Goal: Register for event/course

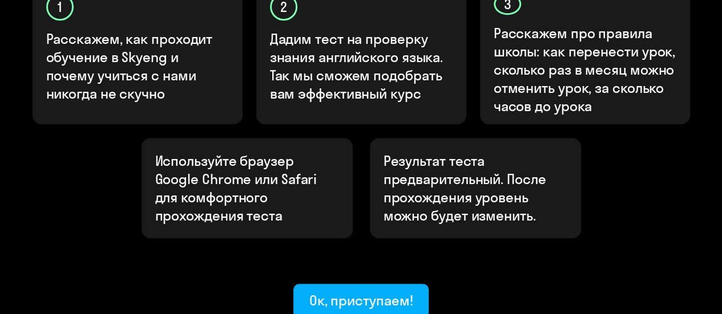
scroll to position [434, 0]
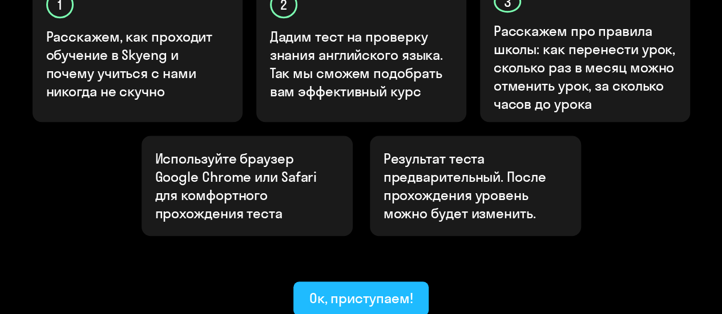
click at [333, 289] on div "Ок, приступаем!" at bounding box center [361, 298] width 104 height 18
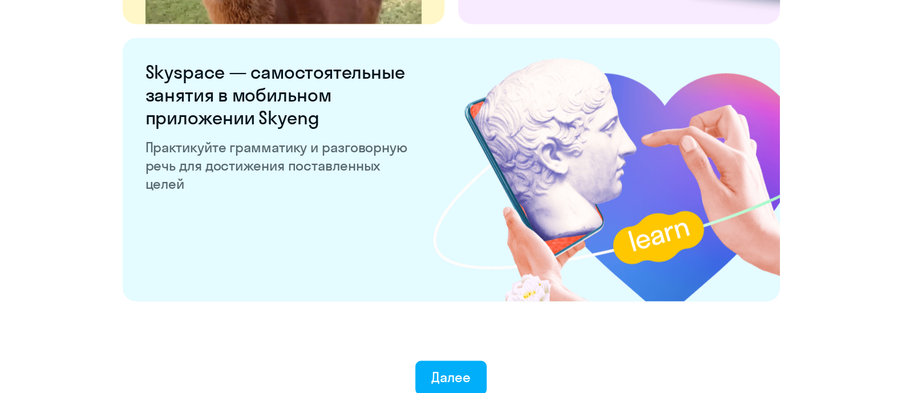
scroll to position [2250, 0]
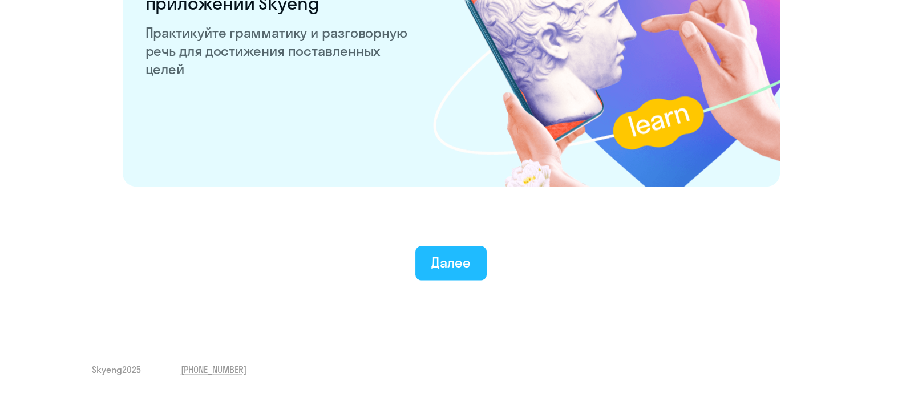
click at [473, 269] on button "Далее" at bounding box center [450, 263] width 71 height 34
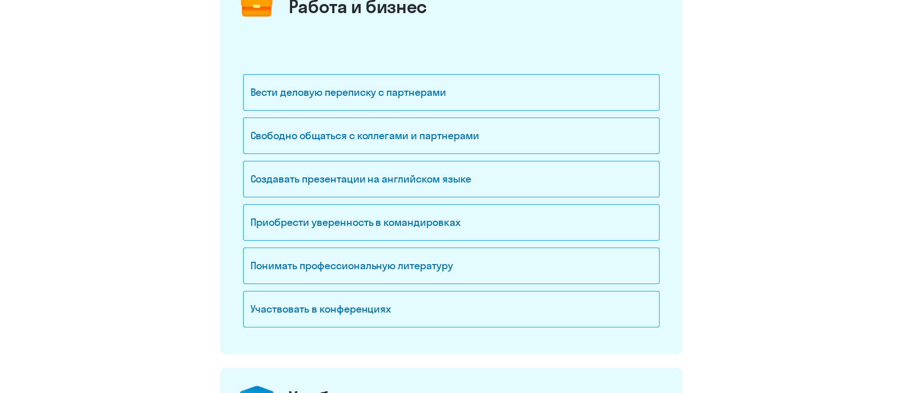
scroll to position [180, 0]
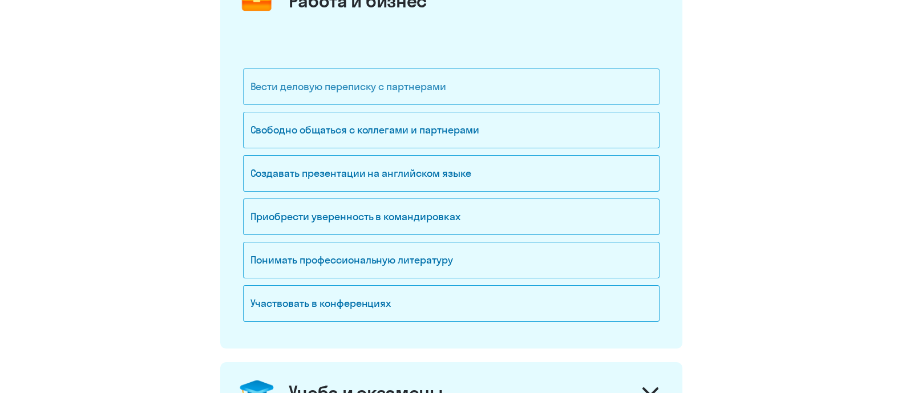
click at [537, 88] on div "Вести деловую переписку с партнерами" at bounding box center [451, 86] width 416 height 37
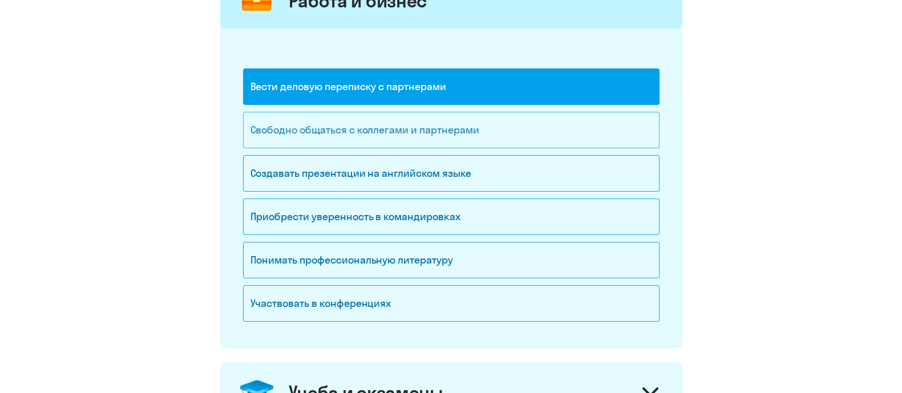
click at [392, 123] on div "Свободно общаться с коллегами и партнерами" at bounding box center [451, 130] width 416 height 37
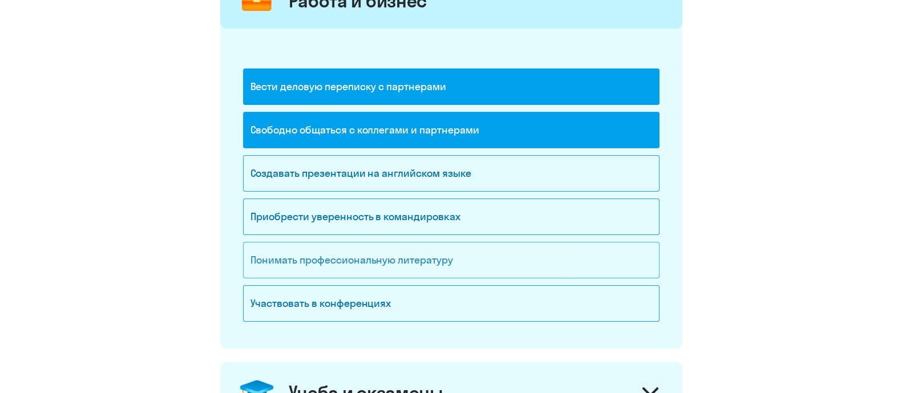
click at [349, 261] on div "Понимать профессиональную литературу" at bounding box center [451, 260] width 416 height 37
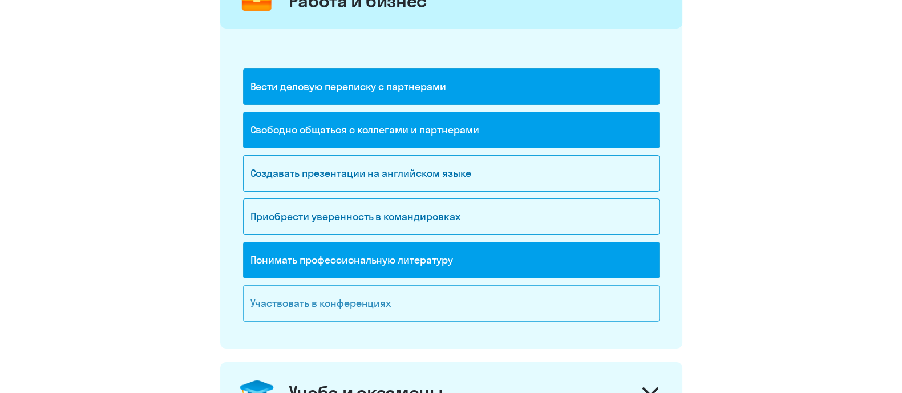
click at [552, 288] on div "Участвовать в конференциях" at bounding box center [451, 303] width 416 height 37
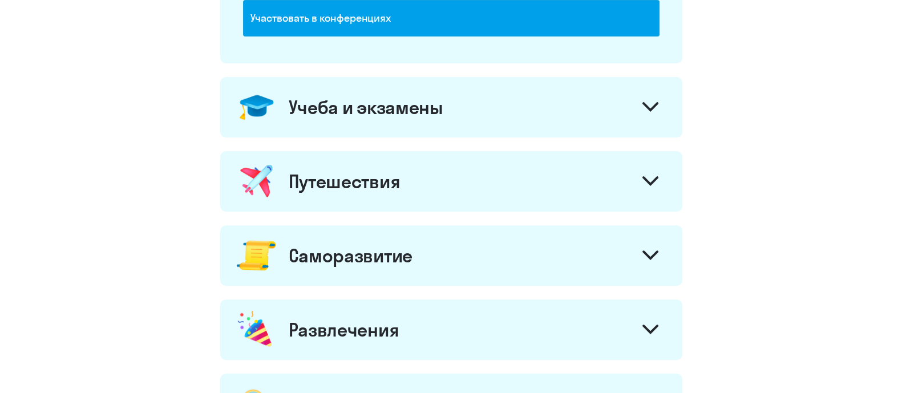
scroll to position [494, 0]
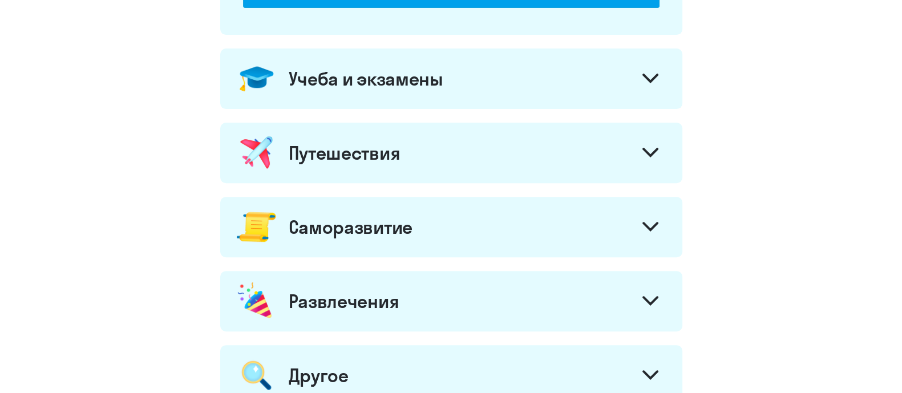
click at [652, 74] on icon at bounding box center [650, 79] width 16 height 10
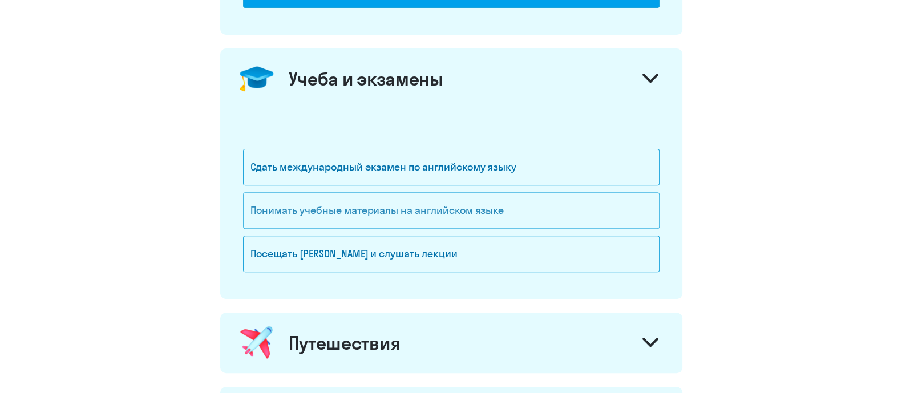
click at [434, 210] on div "Понимать учебные материалы на английском языке" at bounding box center [451, 210] width 416 height 37
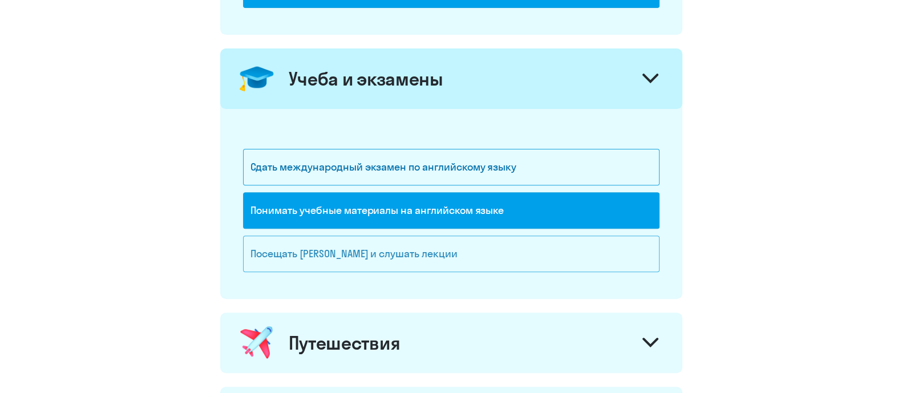
click at [435, 246] on div "Посещать вебинары и слушать лекции" at bounding box center [451, 254] width 416 height 37
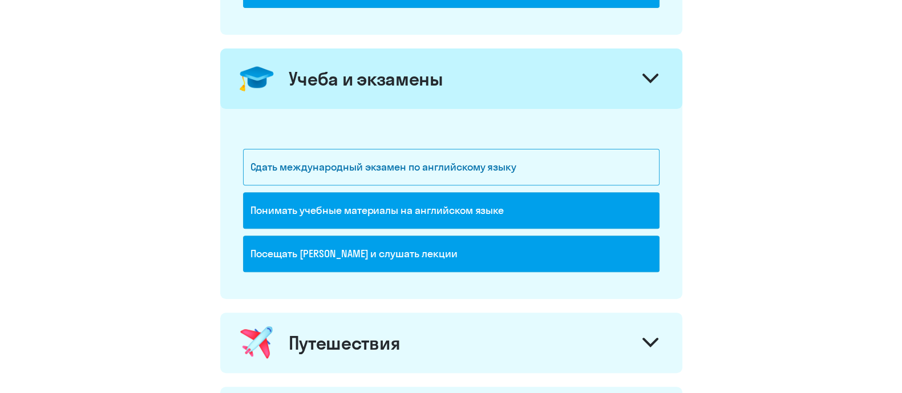
click at [641, 314] on div at bounding box center [650, 343] width 27 height 27
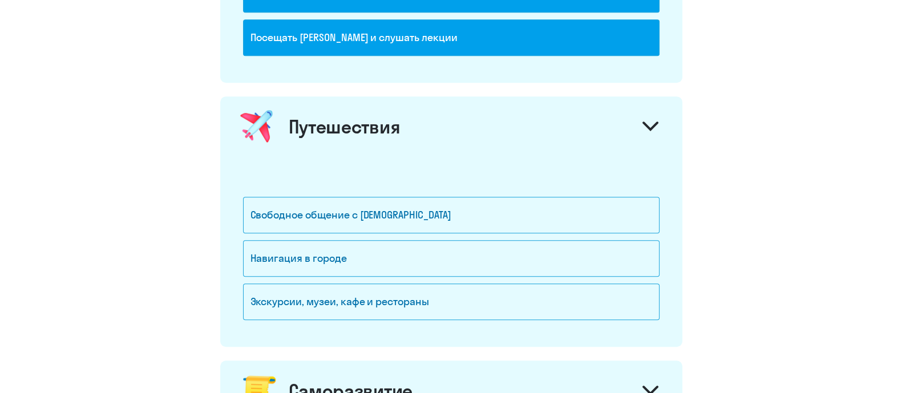
scroll to position [722, 0]
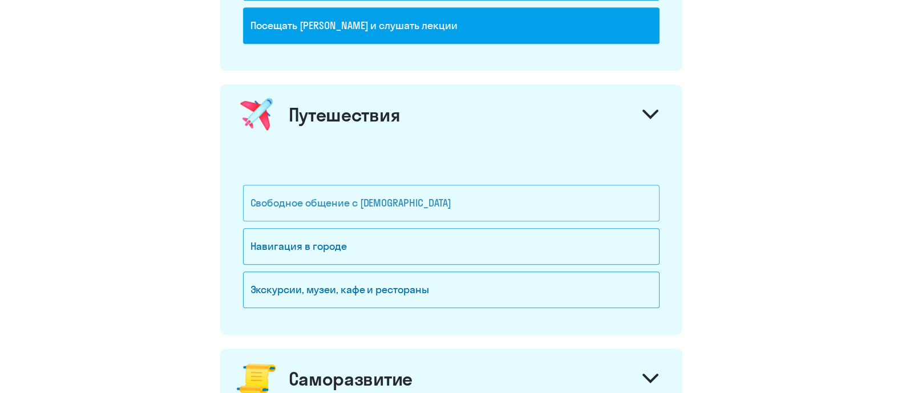
click at [445, 199] on div "Свободное общение с иностранцами" at bounding box center [451, 203] width 416 height 37
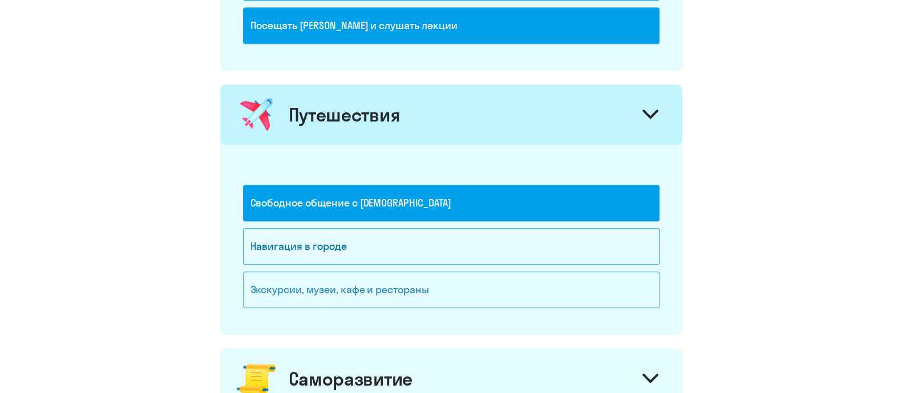
click at [510, 280] on div "Экскурсии, музеи, кафе и рестораны" at bounding box center [451, 290] width 416 height 37
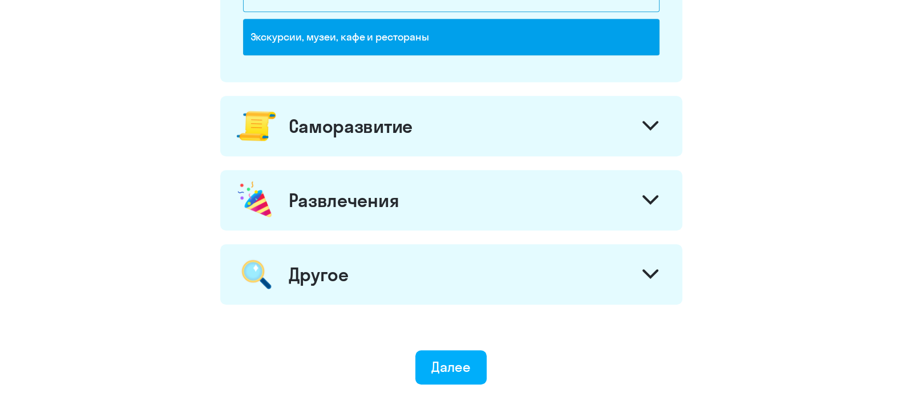
scroll to position [979, 0]
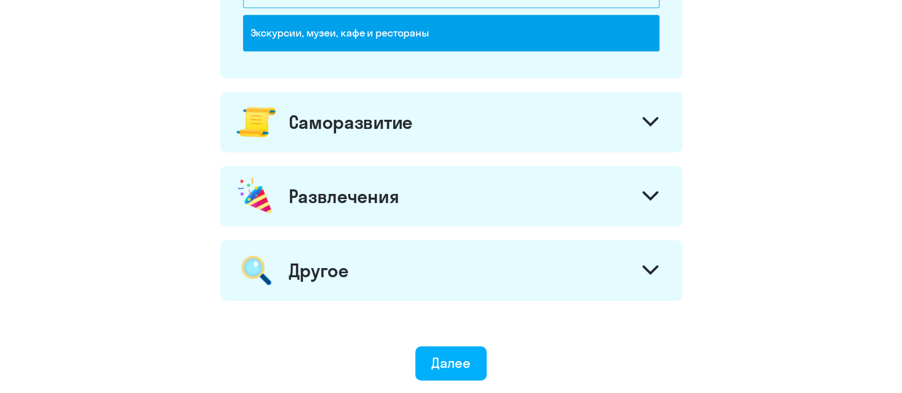
click at [652, 110] on div at bounding box center [650, 123] width 27 height 27
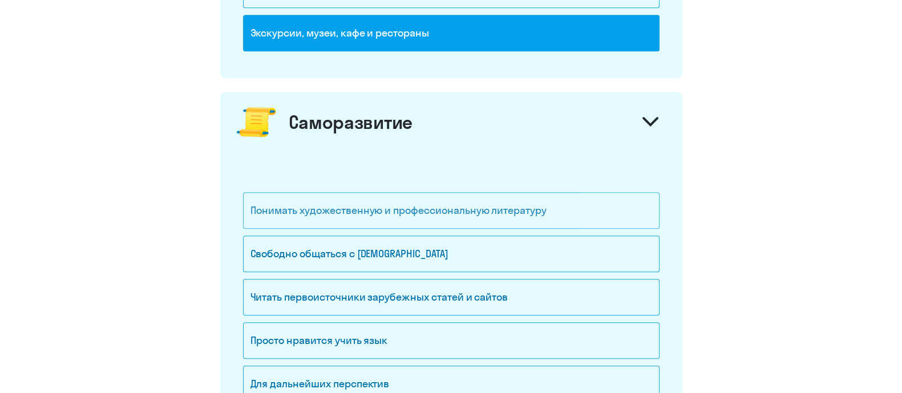
click at [539, 208] on div "Понимать художественную и профессиональную литературу" at bounding box center [451, 210] width 416 height 37
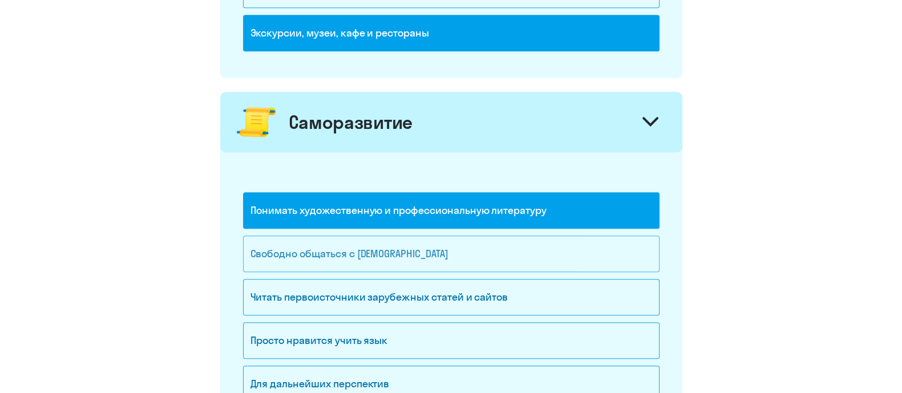
click at [517, 236] on div "Свободно общаться с иностранцами" at bounding box center [451, 254] width 416 height 37
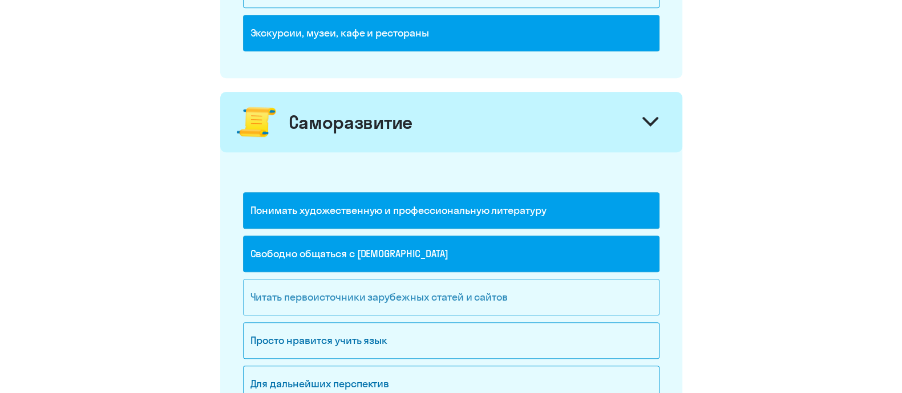
click at [482, 284] on div "Читать первоисточники зарубежных статей и сайтов" at bounding box center [451, 297] width 416 height 37
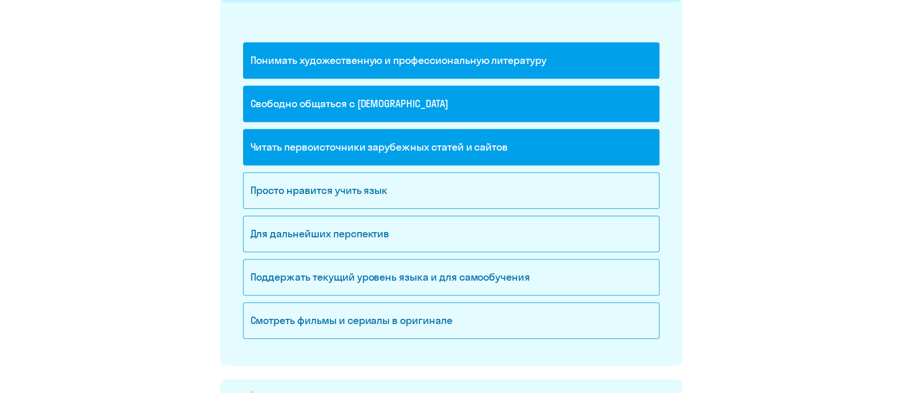
scroll to position [1150, 0]
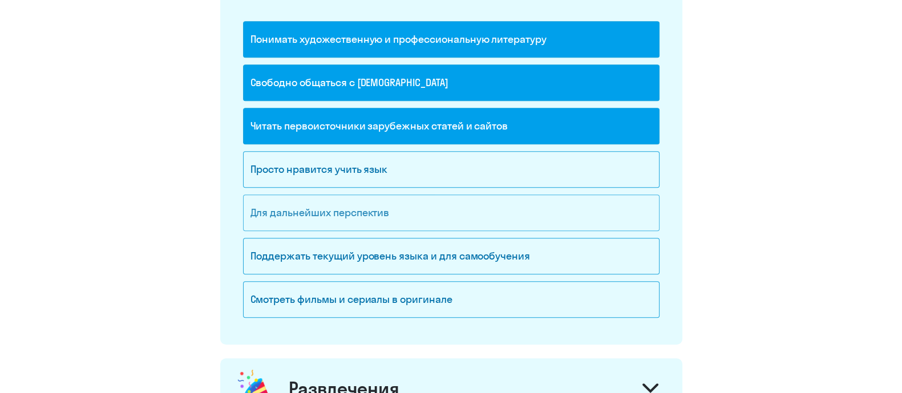
click at [387, 204] on div "Для дальнейших перспектив" at bounding box center [451, 213] width 416 height 37
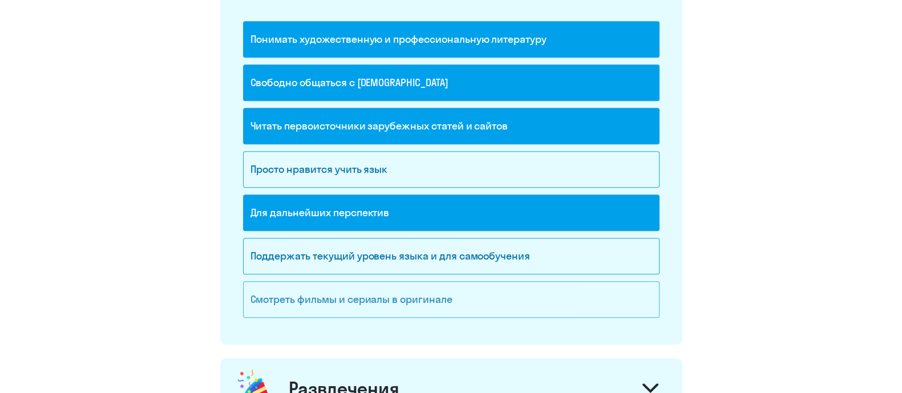
click at [378, 296] on div "Смотреть фильмы и сериалы в оригинале" at bounding box center [451, 299] width 416 height 37
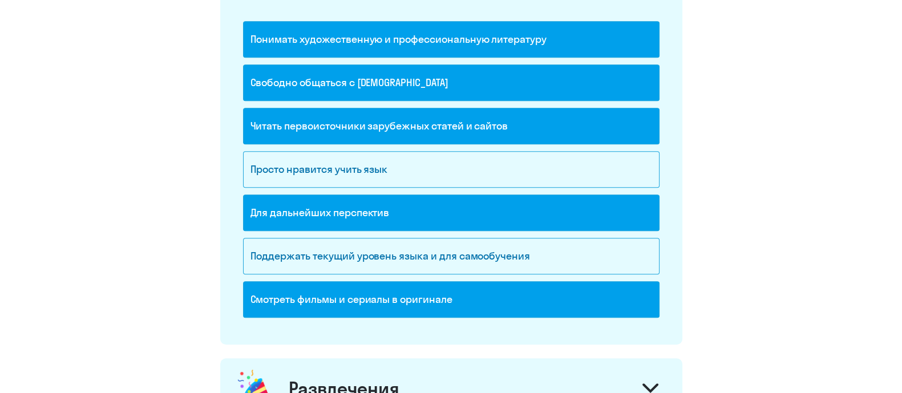
click at [647, 314] on div at bounding box center [650, 389] width 27 height 27
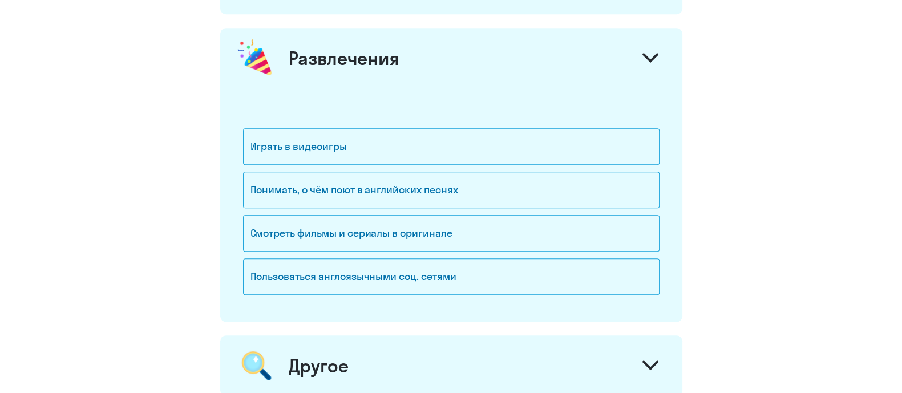
scroll to position [1492, 0]
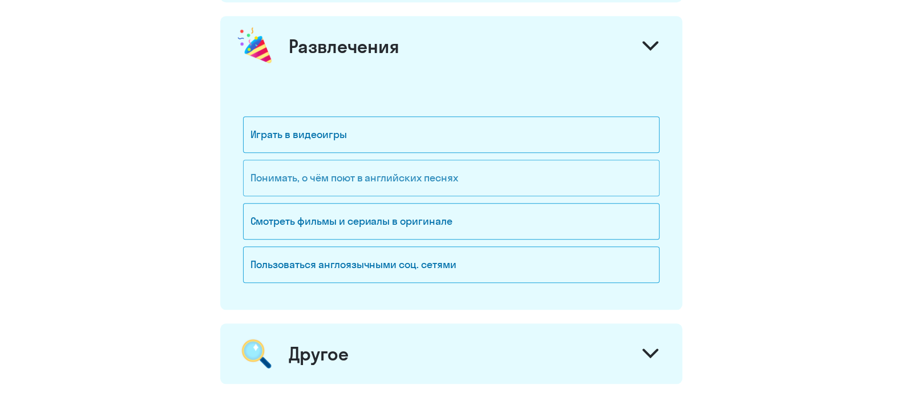
click at [456, 182] on div "Понимать, о чём поют в английских песнях" at bounding box center [451, 178] width 416 height 37
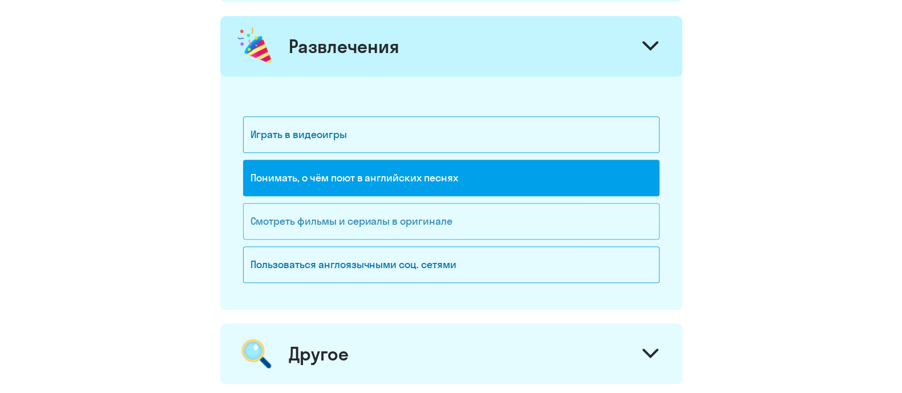
click at [426, 218] on div "Смотреть фильмы и сериалы в оригинале" at bounding box center [451, 221] width 416 height 37
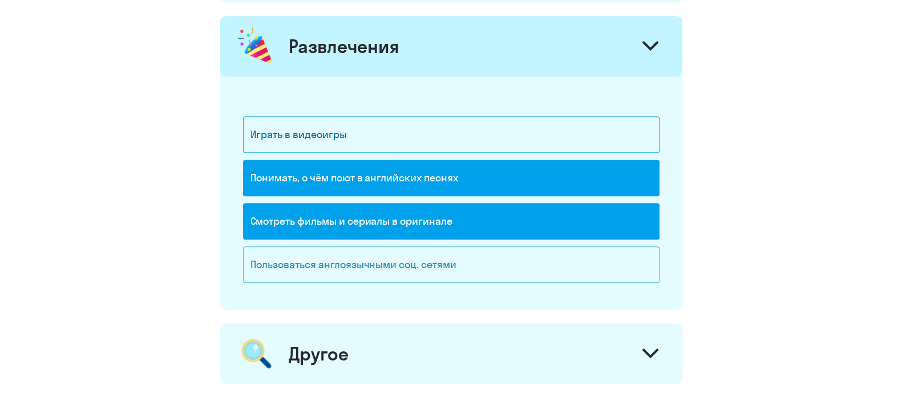
click at [417, 262] on div "Пользоваться англоязычными соц. сетями" at bounding box center [451, 264] width 416 height 37
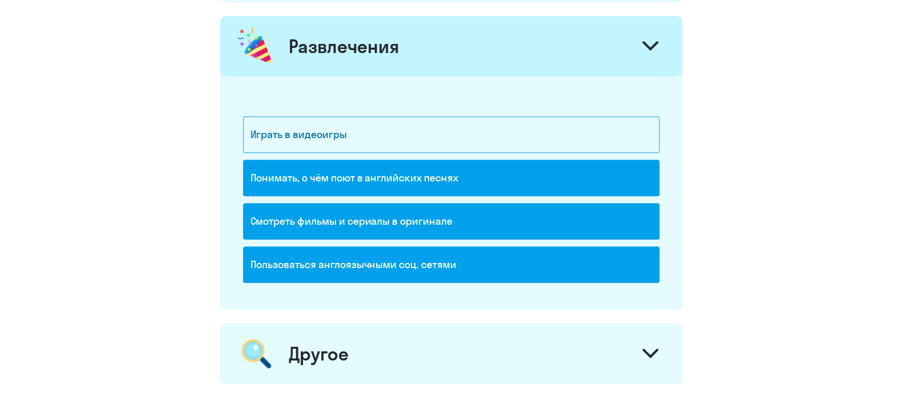
click at [633, 314] on div "Другое" at bounding box center [451, 353] width 462 height 60
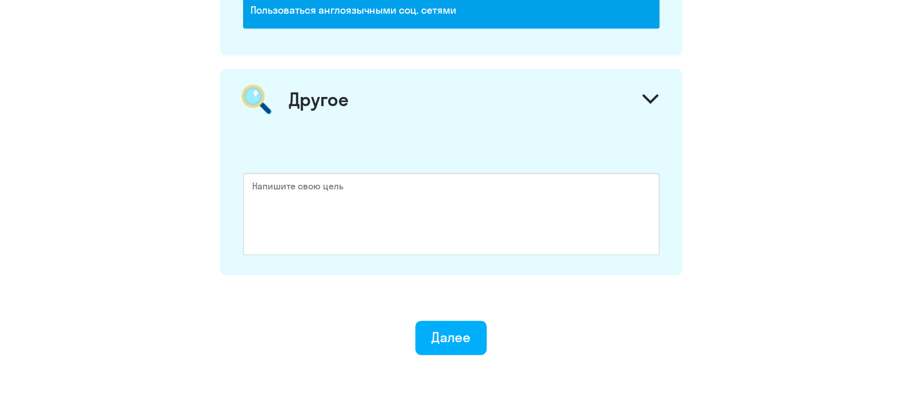
scroll to position [1749, 0]
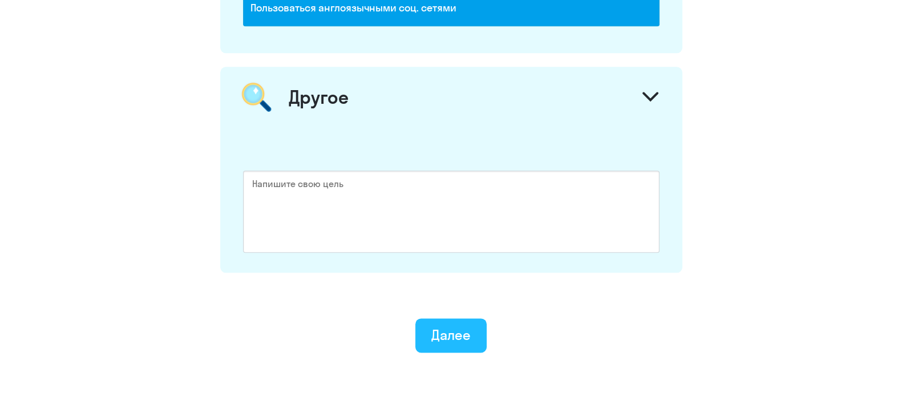
click at [458, 314] on div "Далее" at bounding box center [450, 335] width 39 height 18
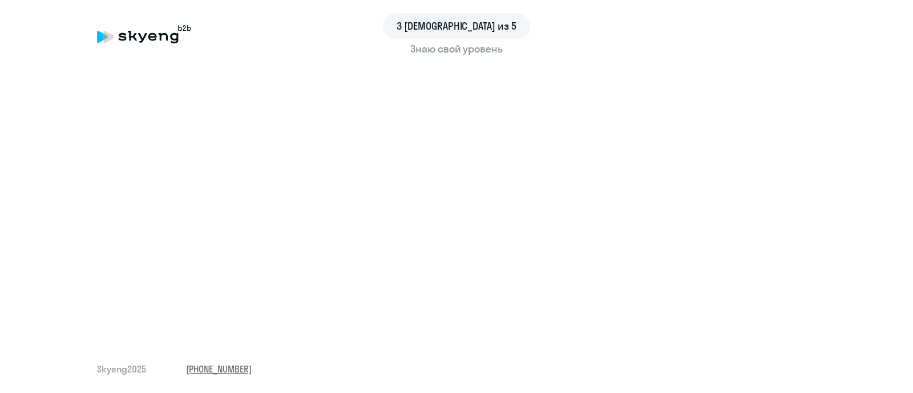
click at [215, 314] on link "[PHONE_NUMBER]" at bounding box center [219, 369] width 66 height 13
click at [343, 314] on div "3 шаг из 5 Знаю свой уровень Skyeng 2025 +7 499 455-08-69" at bounding box center [456, 196] width 913 height 393
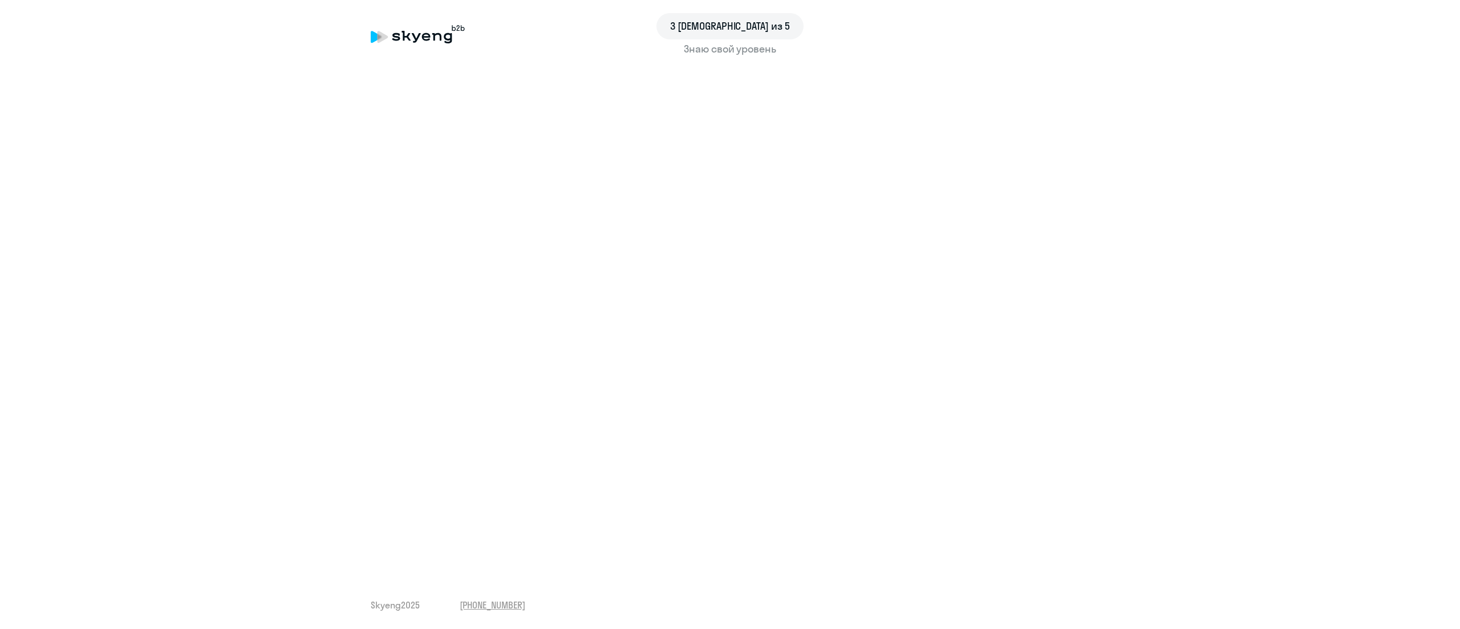
click at [730, 234] on div "3 шаг из 5 Знаю свой уровень Skyeng 2025 +7 499 455-08-69" at bounding box center [730, 314] width 1460 height 629
click at [730, 70] on div "3 шаг из 5 Знаю свой уровень Skyeng 2025 +7 499 455-08-69" at bounding box center [730, 314] width 1460 height 629
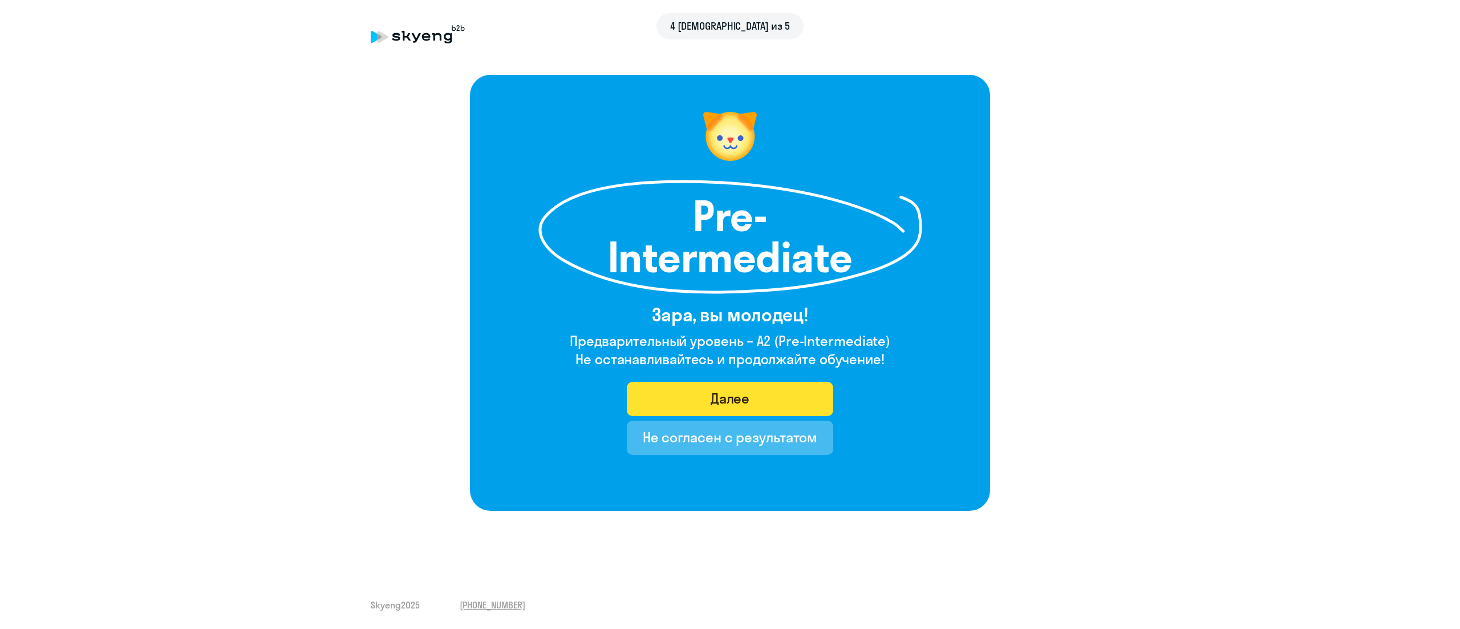
click at [717, 314] on div "Далее" at bounding box center [730, 398] width 39 height 18
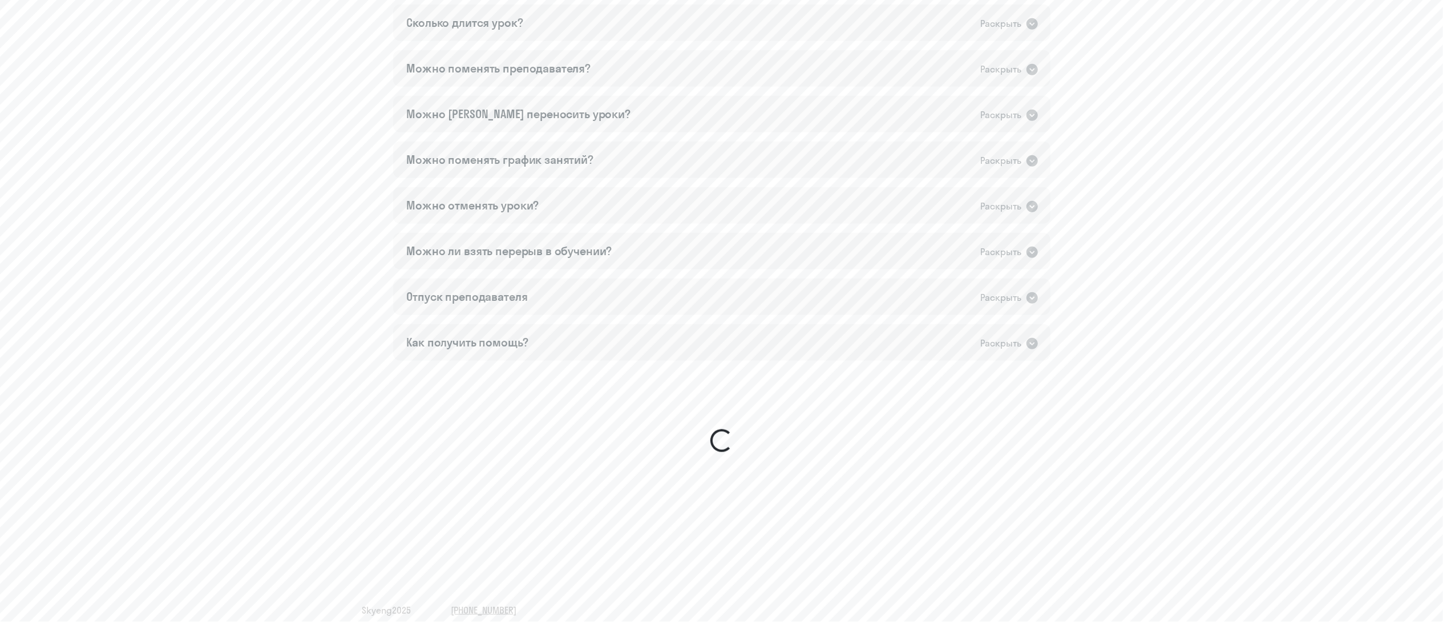
scroll to position [724, 0]
click at [730, 314] on sky-ui-spinner at bounding box center [721, 436] width 1397 height 160
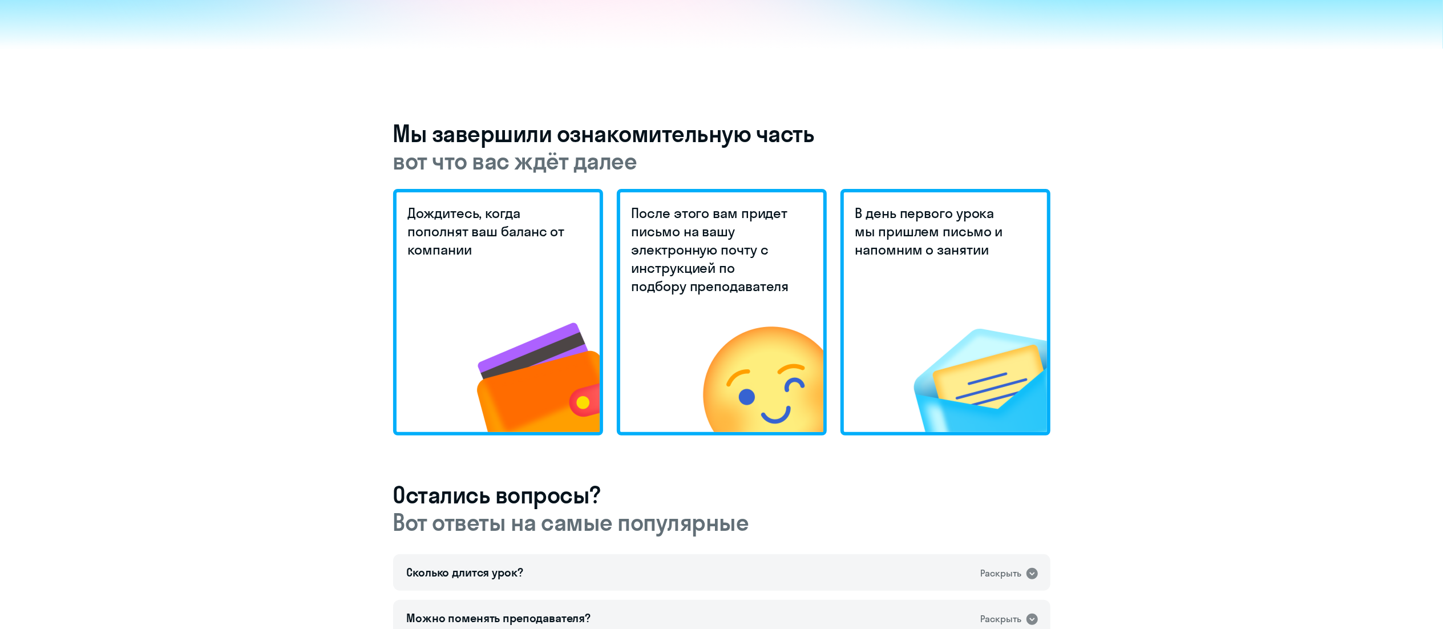
scroll to position [202, 0]
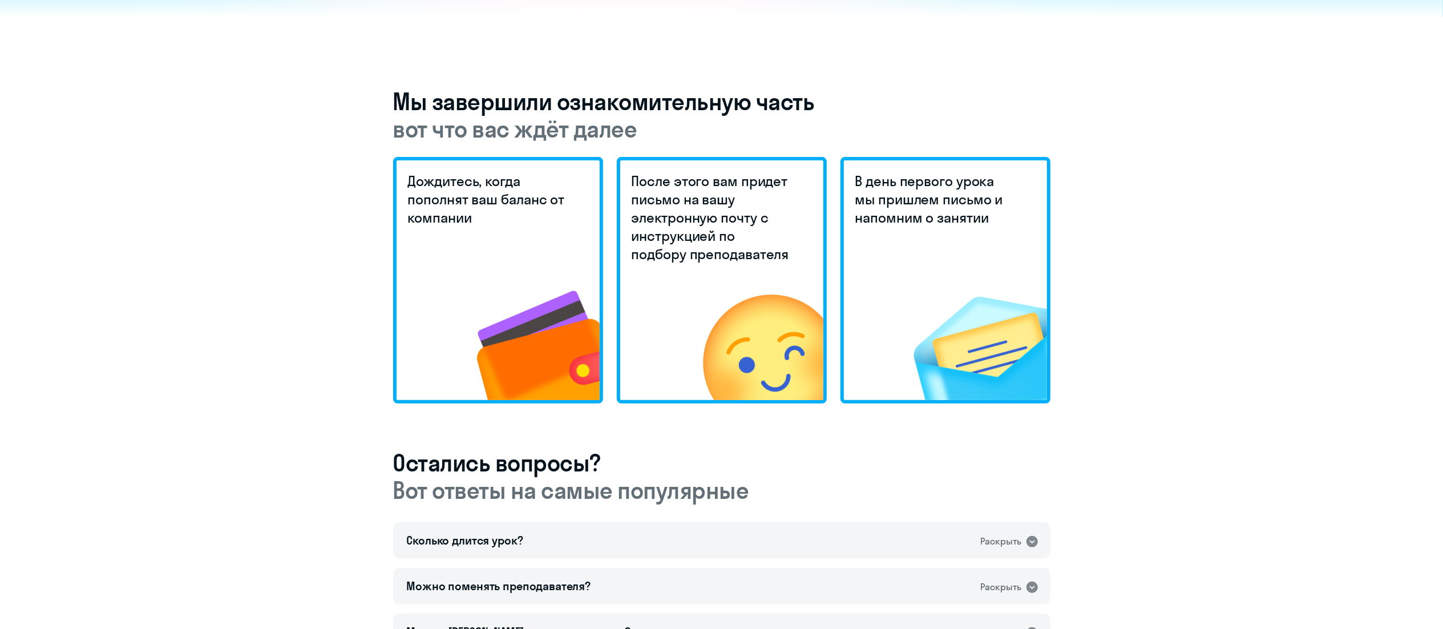
click at [496, 262] on img at bounding box center [516, 322] width 167 height 153
click at [1036, 542] on icon at bounding box center [1031, 541] width 11 height 11
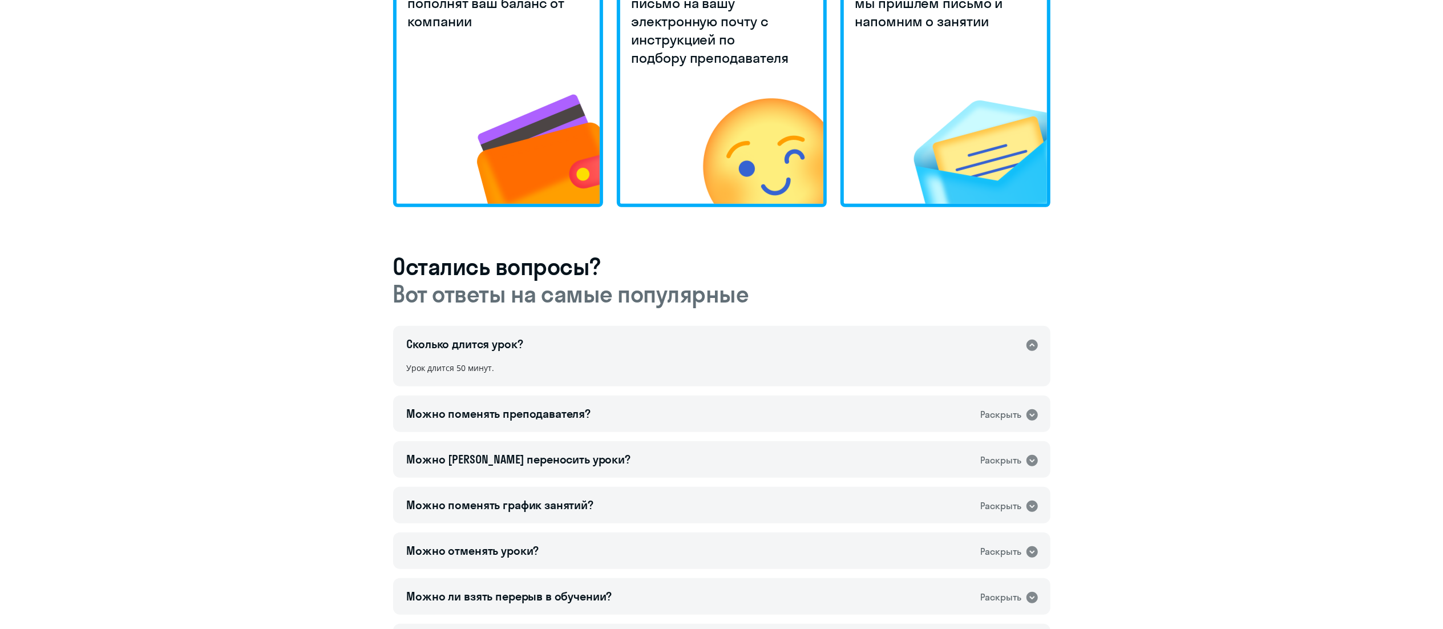
scroll to position [402, 0]
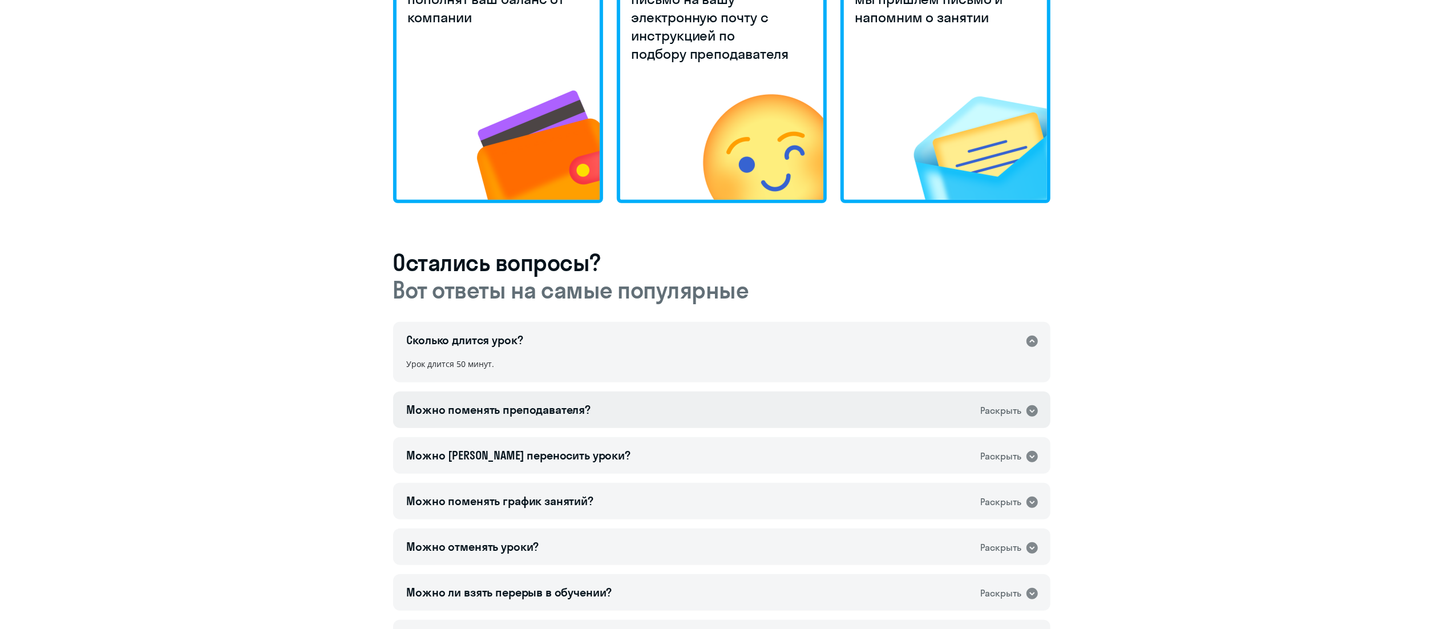
click at [1034, 408] on icon at bounding box center [1031, 410] width 11 height 11
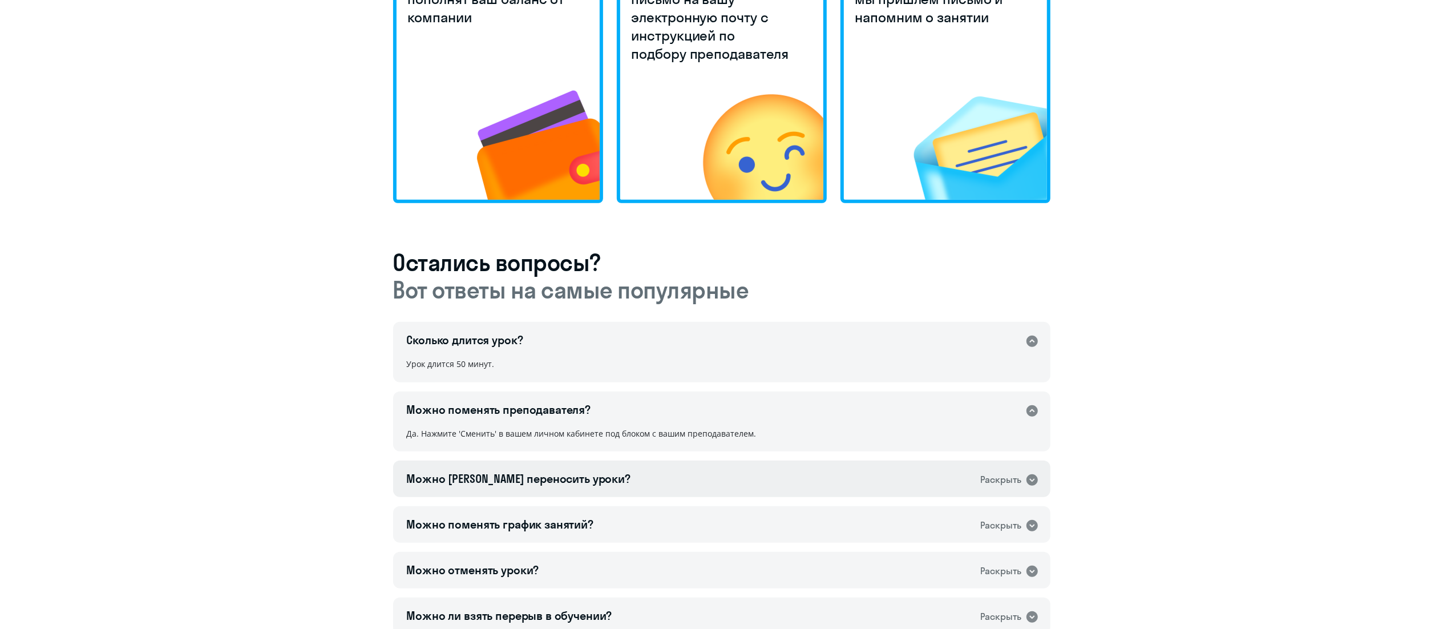
click at [1029, 479] on icon at bounding box center [1031, 479] width 11 height 11
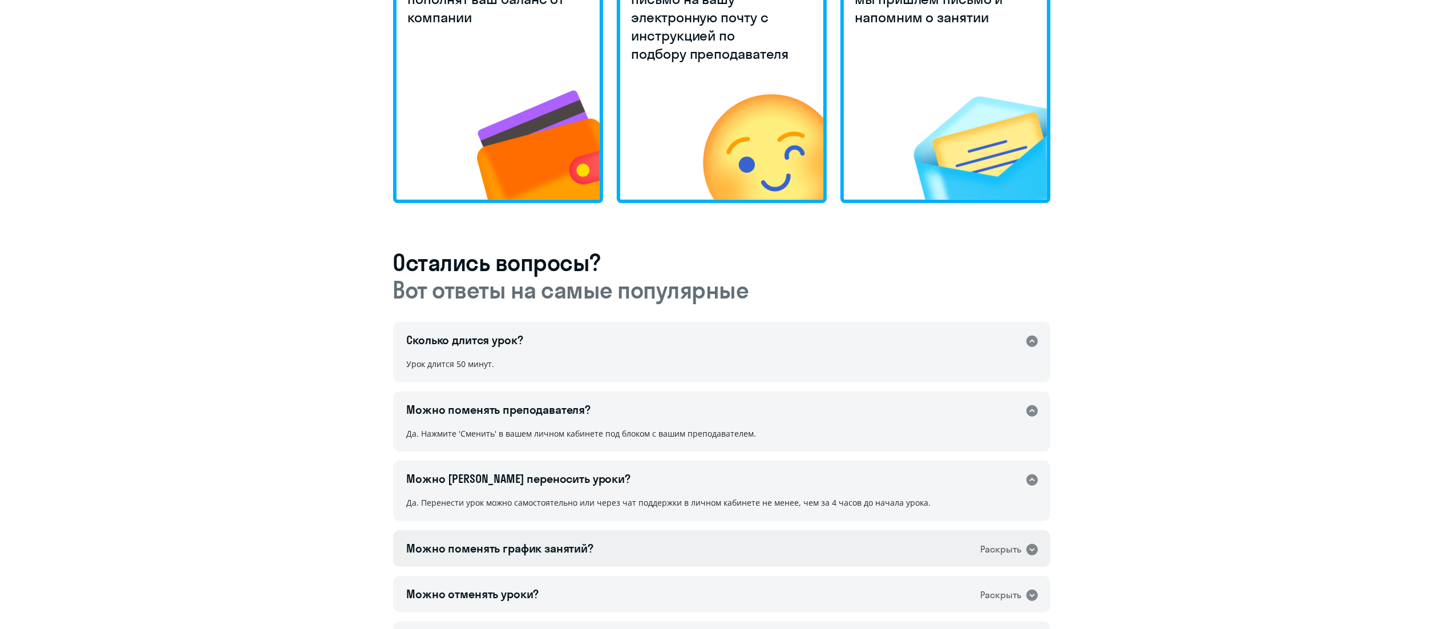
click at [1035, 545] on icon at bounding box center [1031, 549] width 11 height 11
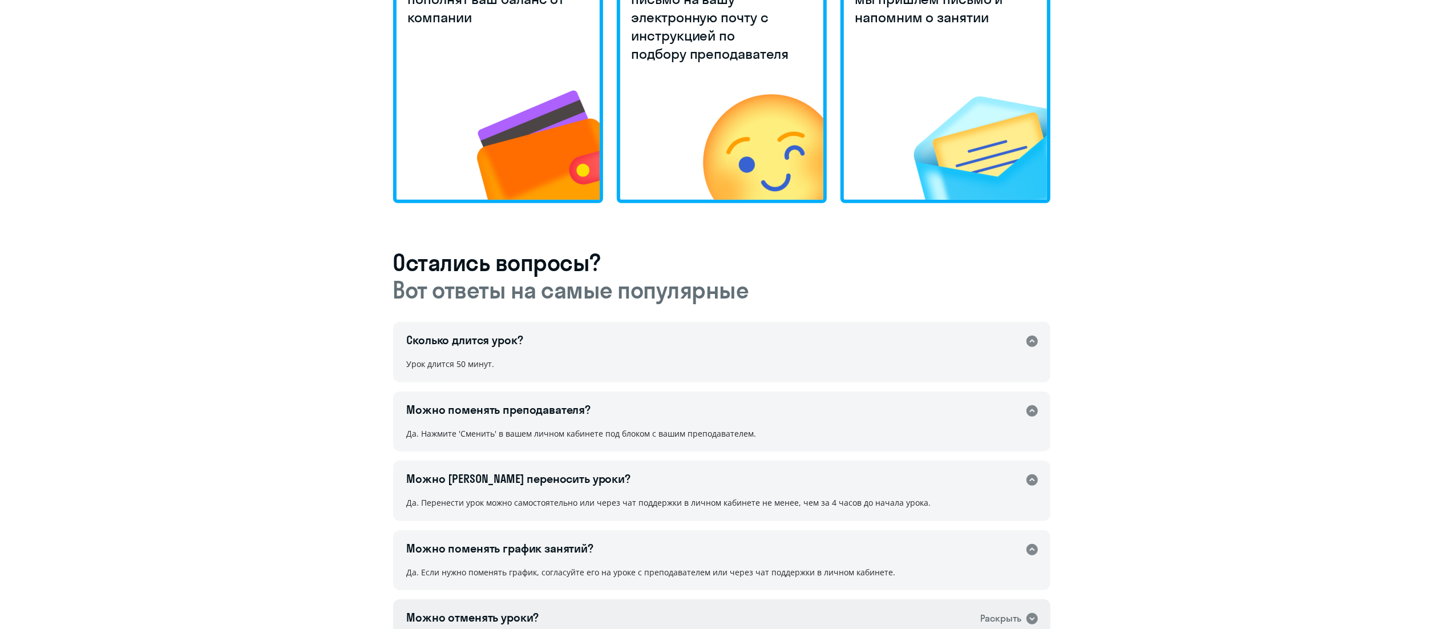
click at [1030, 624] on icon at bounding box center [1032, 619] width 14 height 14
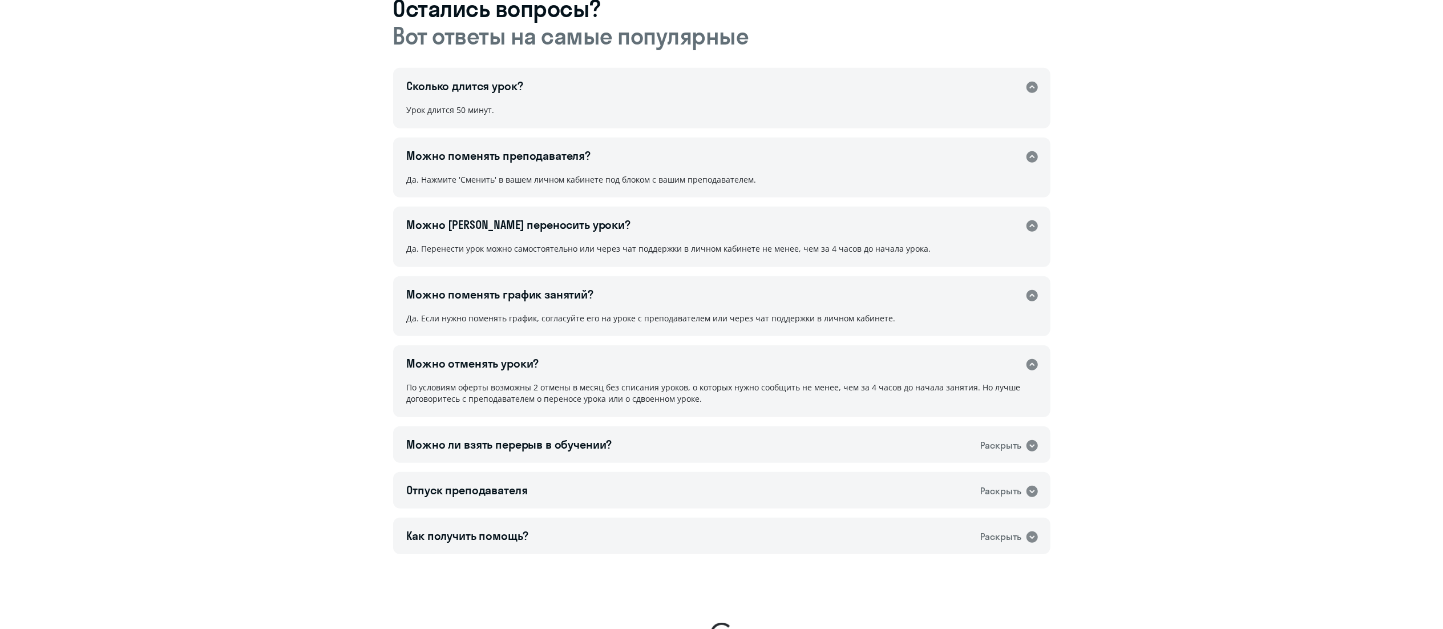
scroll to position [660, 0]
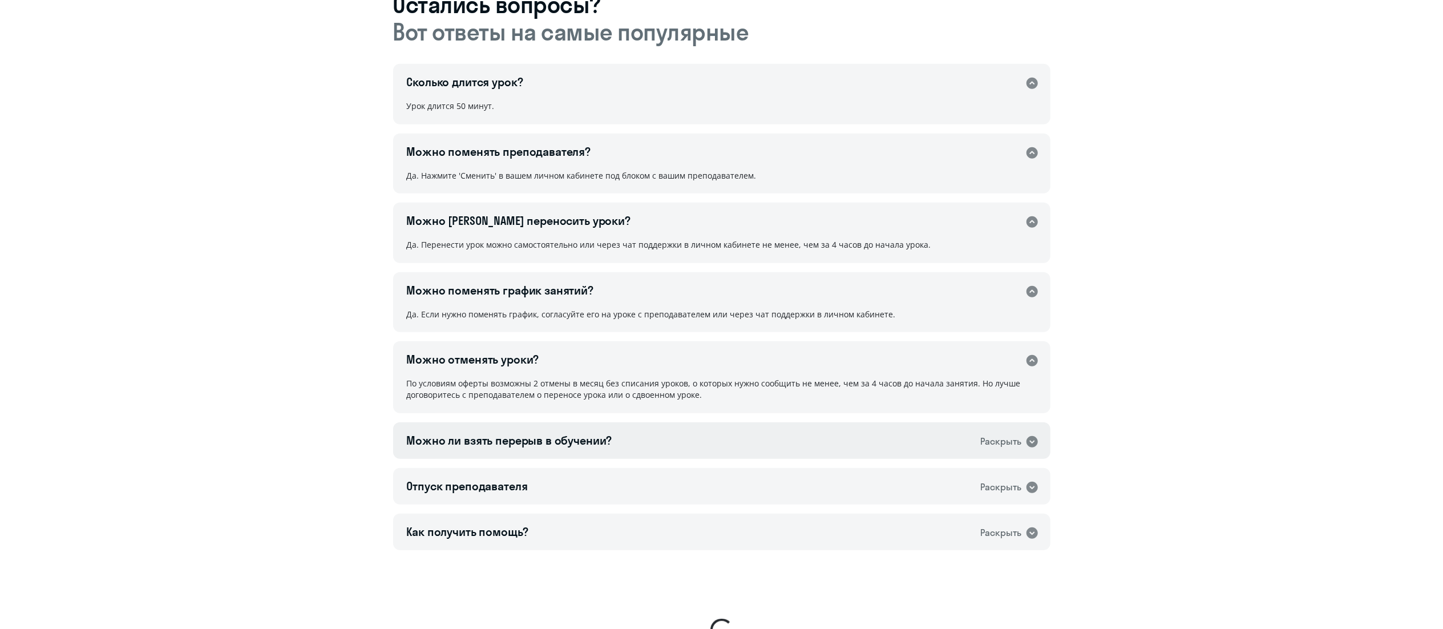
click at [1035, 444] on icon at bounding box center [1031, 441] width 11 height 11
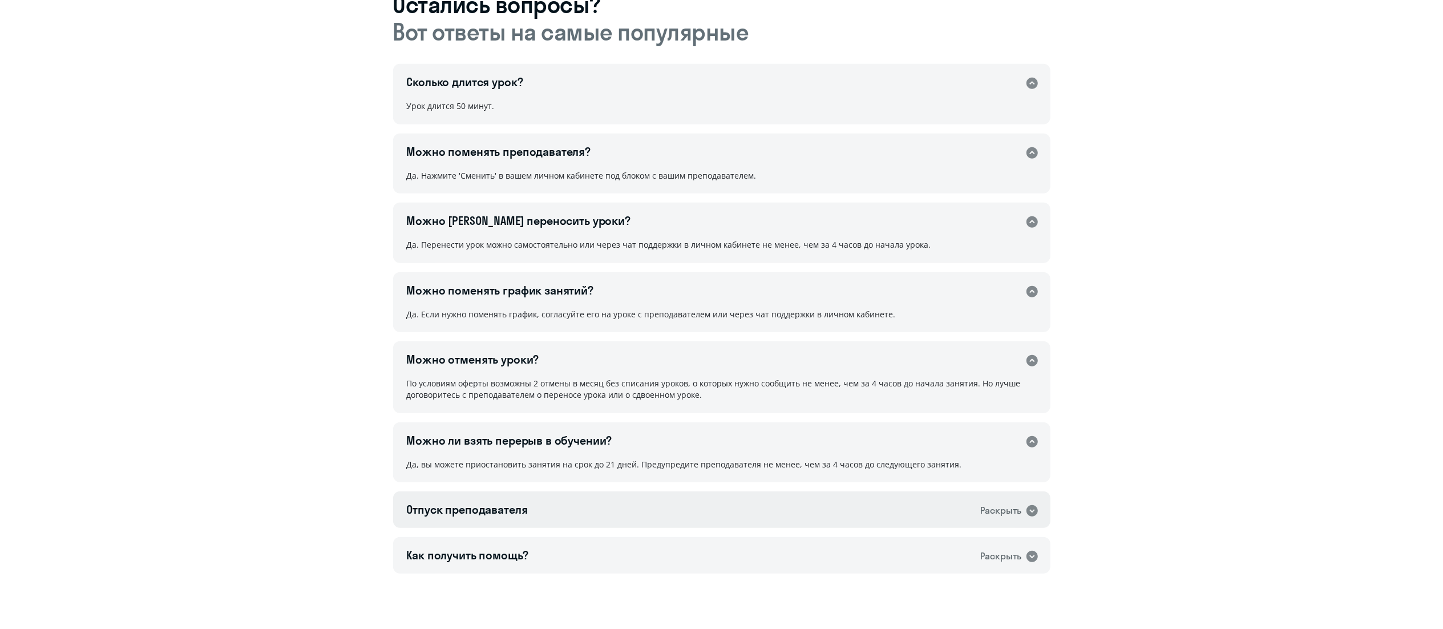
click at [1030, 508] on icon at bounding box center [1031, 510] width 11 height 11
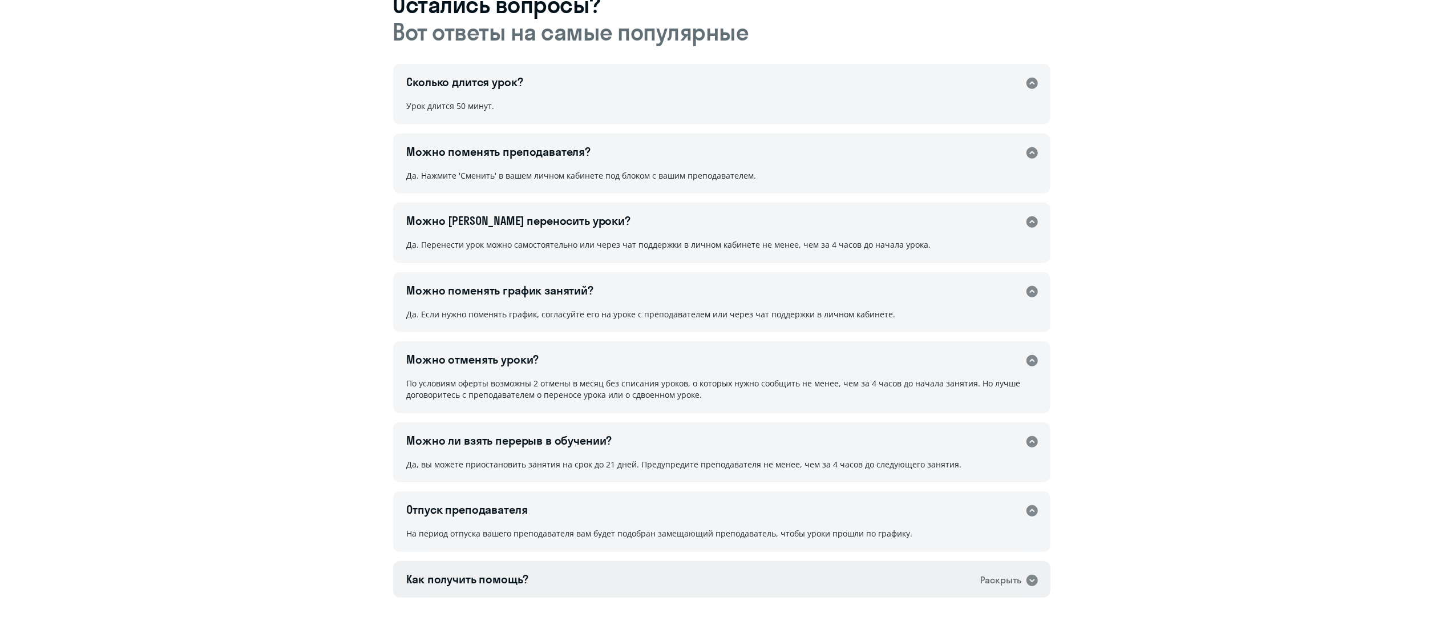
click at [1030, 579] on icon at bounding box center [1032, 580] width 14 height 14
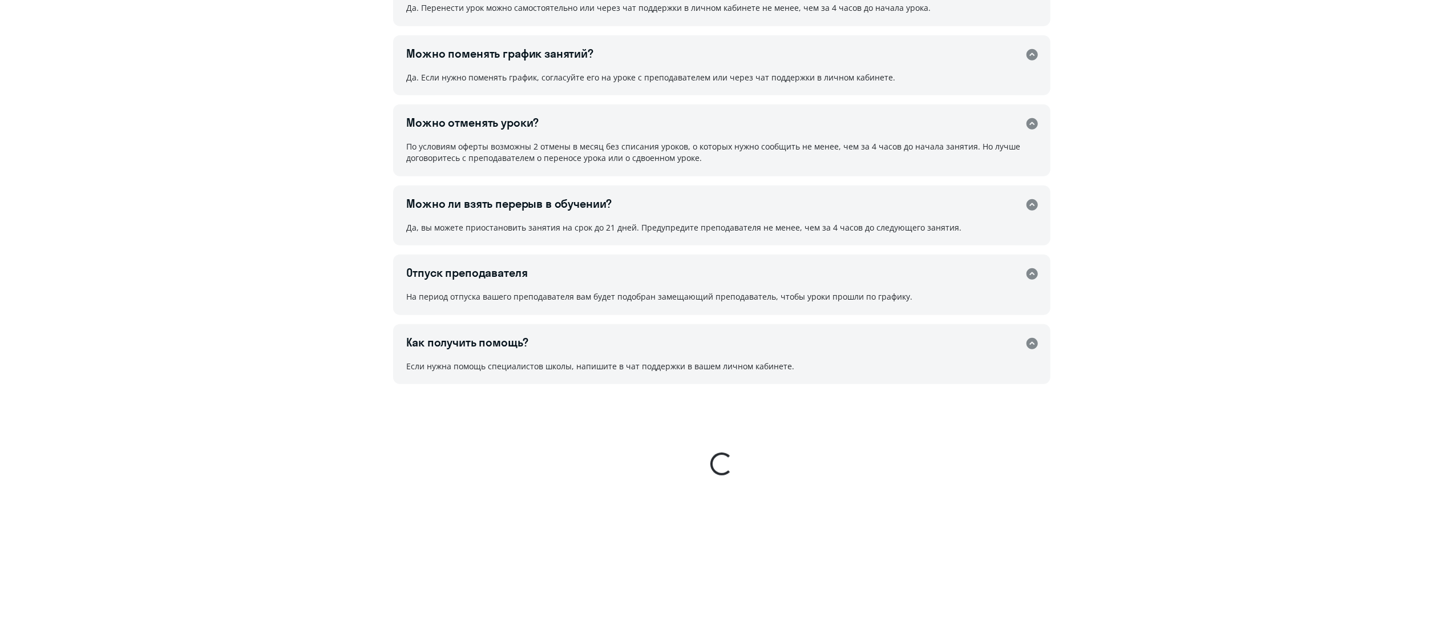
scroll to position [925, 0]
